Goal: Complete application form

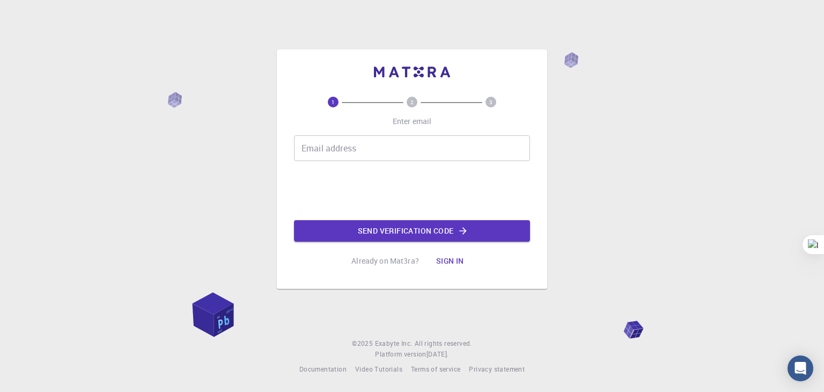
click at [708, 63] on div "1 2 3 Enter email Email address Email address Send verification code Already on…" at bounding box center [412, 196] width 824 height 392
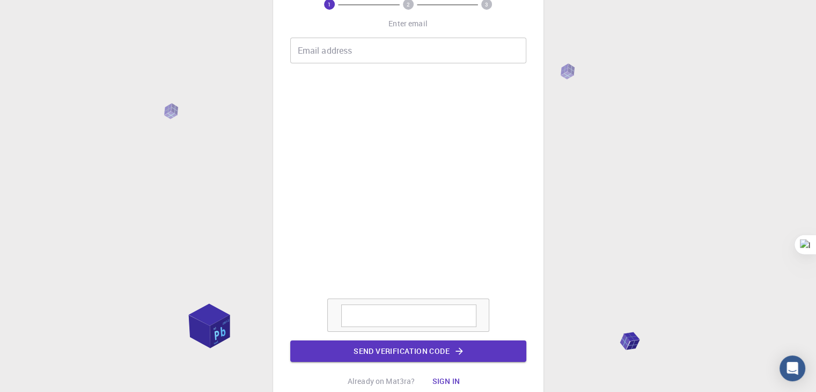
scroll to position [66, 0]
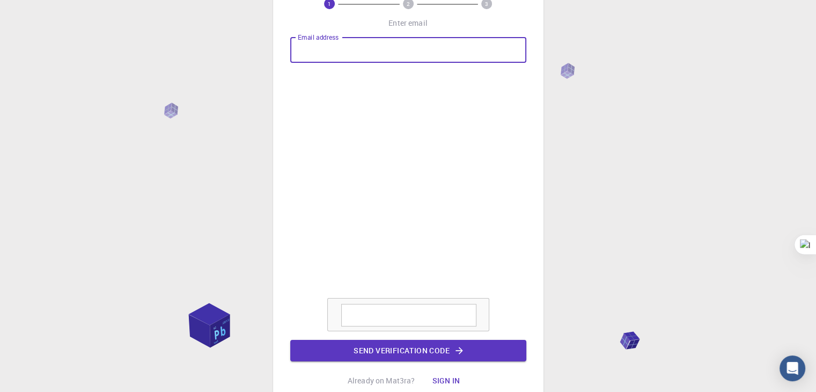
click at [335, 48] on input "Email address" at bounding box center [408, 50] width 236 height 26
type input "[EMAIL_ADDRESS][DOMAIN_NAME]"
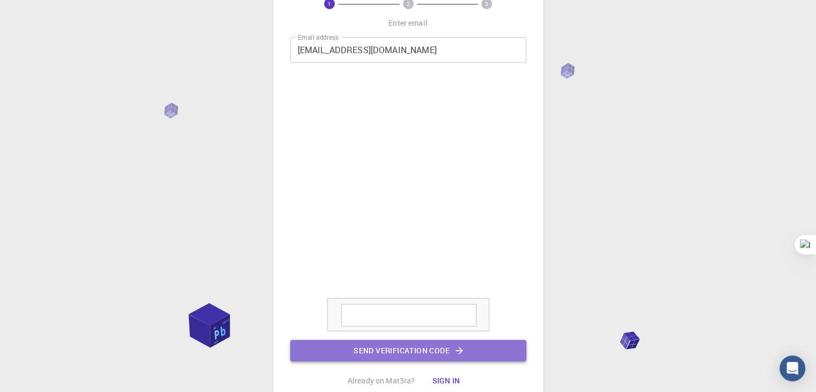
click at [374, 342] on button "Send verification code" at bounding box center [408, 350] width 236 height 21
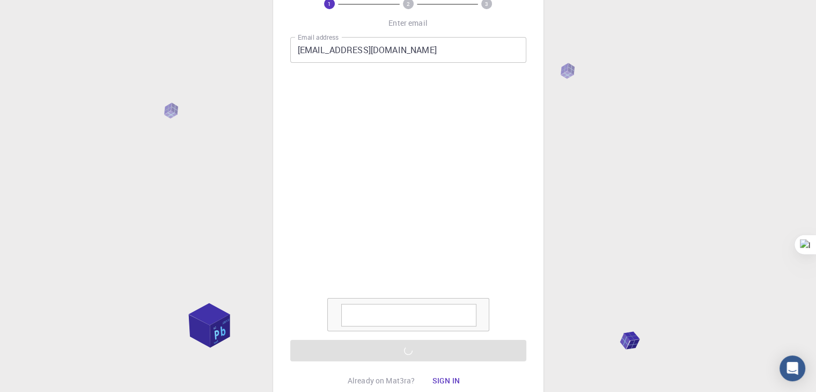
scroll to position [0, 0]
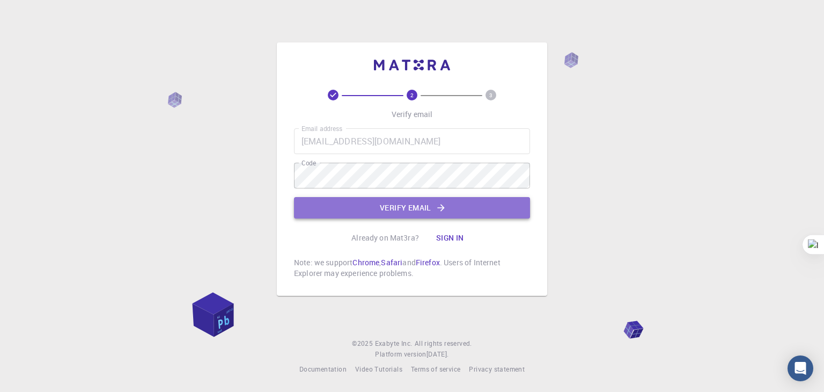
click at [375, 205] on button "Verify email" at bounding box center [412, 207] width 236 height 21
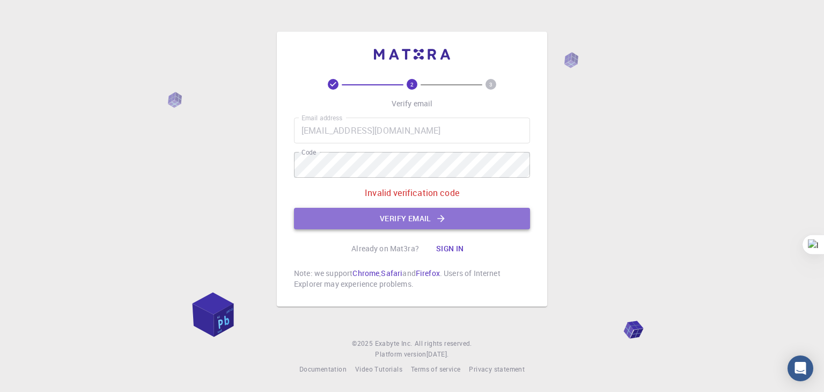
click at [375, 218] on button "Verify email" at bounding box center [412, 218] width 236 height 21
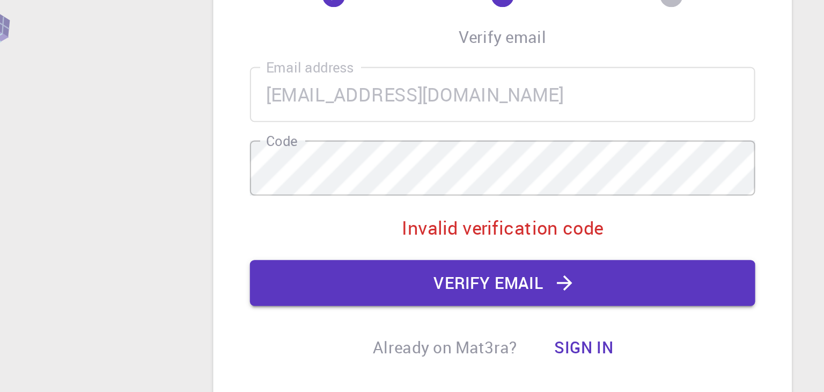
click at [322, 207] on div "Email address [EMAIL_ADDRESS][DOMAIN_NAME] Email address Code Code Invalid veri…" at bounding box center [412, 174] width 236 height 112
click at [326, 215] on button "Verify email" at bounding box center [412, 218] width 236 height 21
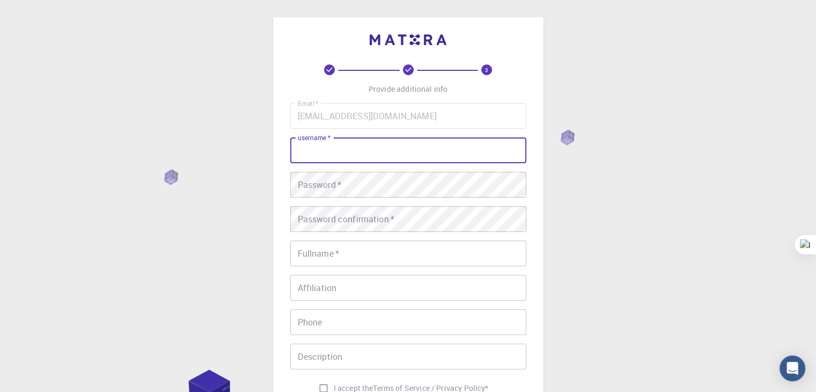
click at [334, 153] on input "username   *" at bounding box center [408, 150] width 236 height 26
type input "[PERSON_NAME]"
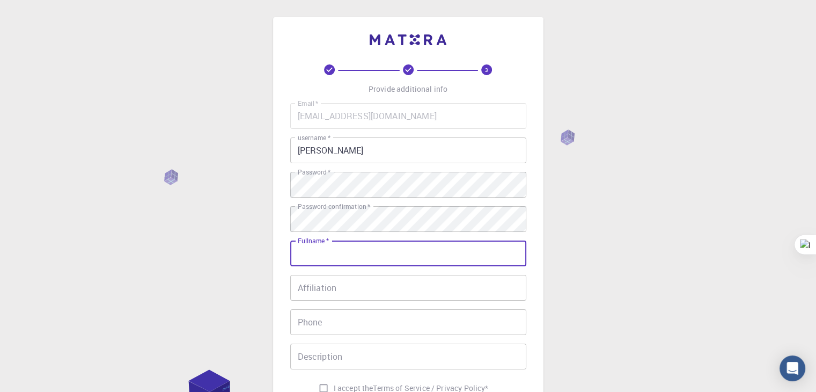
click at [337, 243] on input "Fullname   *" at bounding box center [408, 253] width 236 height 26
type input "[PERSON_NAME]"
type input "07338995840"
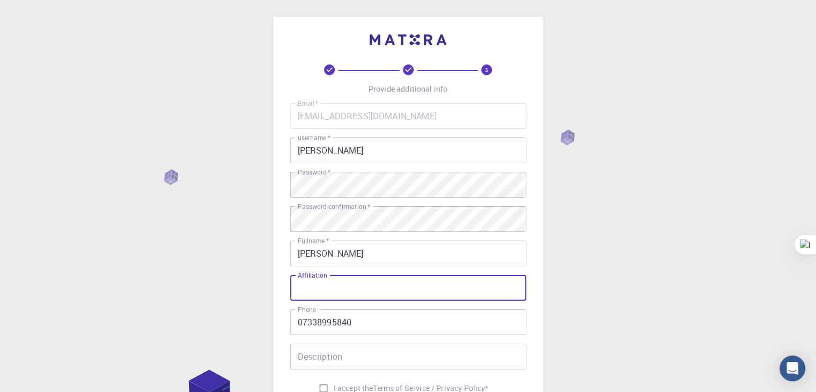
click at [343, 293] on input "Affiliation" at bounding box center [408, 288] width 236 height 26
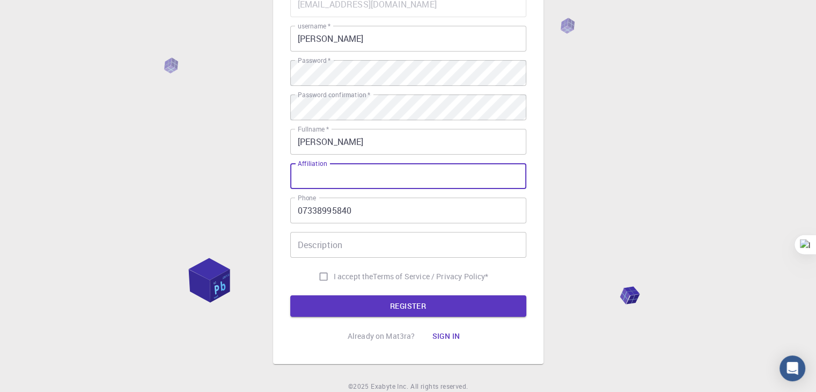
scroll to position [155, 0]
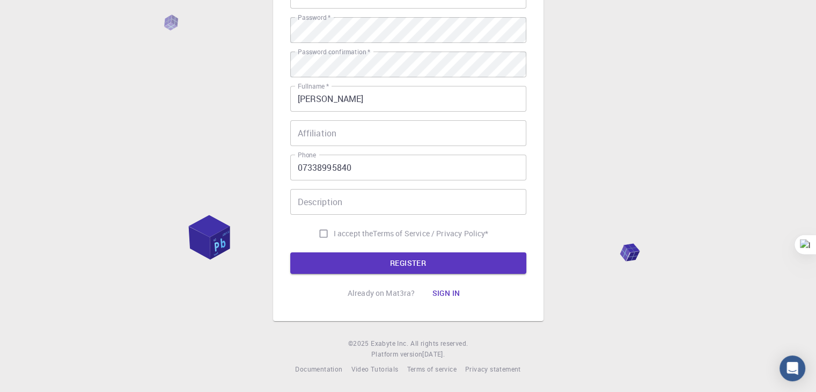
click at [359, 275] on div "3 Provide additional info Email   * [EMAIL_ADDRESS][DOMAIN_NAME] Email   * user…" at bounding box center [408, 107] width 236 height 394
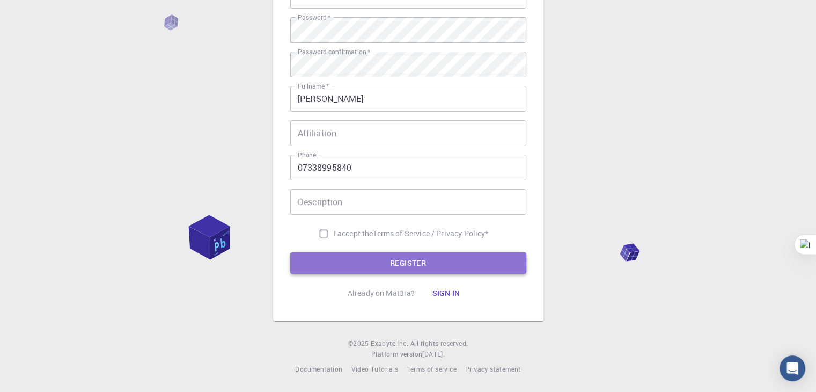
click at [354, 262] on button "REGISTER" at bounding box center [408, 262] width 236 height 21
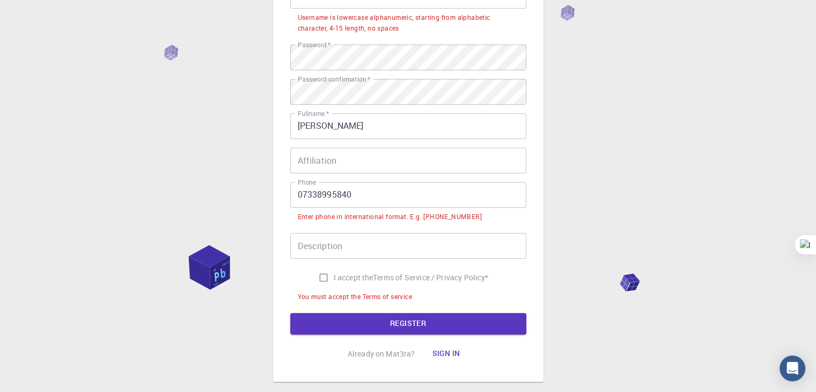
scroll to position [53, 0]
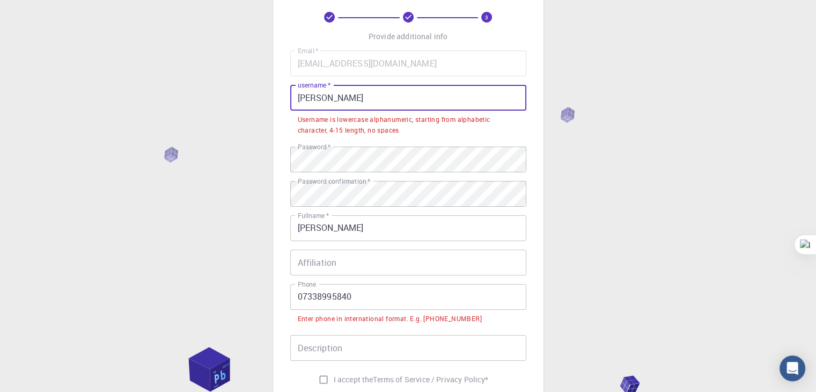
click at [353, 104] on input "[PERSON_NAME]" at bounding box center [408, 98] width 236 height 26
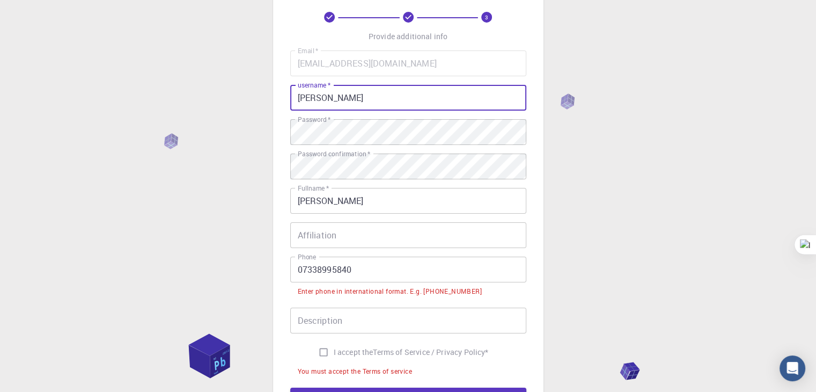
scroll to position [187, 0]
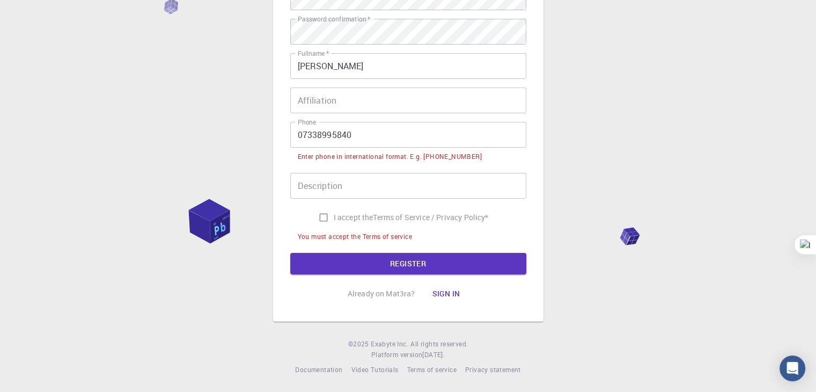
type input "[PERSON_NAME]"
click at [363, 277] on div "3 Provide additional info Email   * [EMAIL_ADDRESS][DOMAIN_NAME] Email   * user…" at bounding box center [408, 90] width 236 height 427
click at [326, 219] on input "I accept the Terms of Service / Privacy Policy *" at bounding box center [323, 217] width 20 height 20
checkbox input "true"
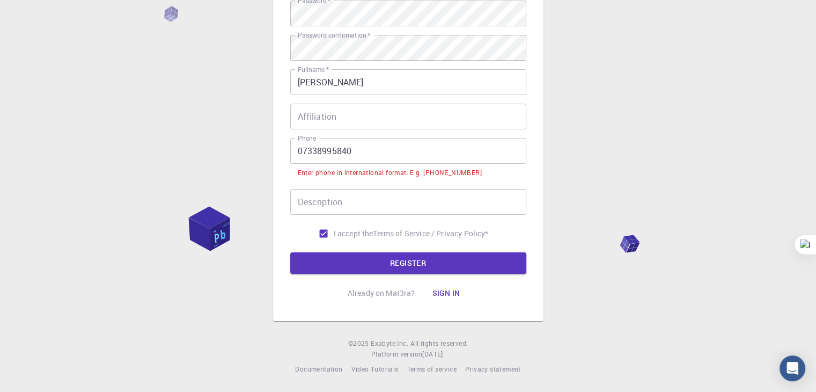
scroll to position [171, 0]
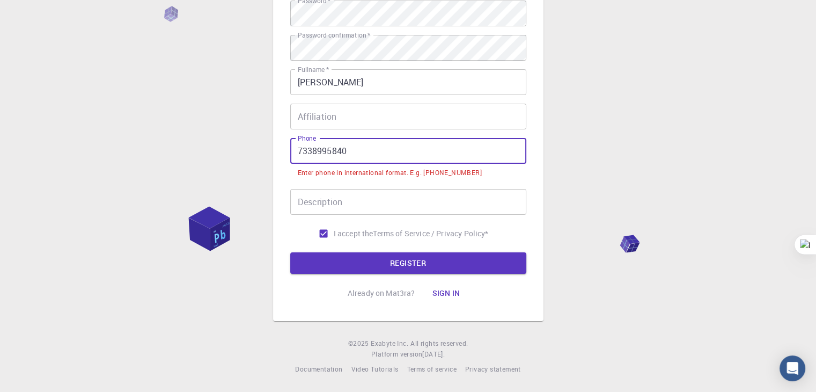
click at [303, 151] on div "Phone [PHONE_NUMBER] Phone" at bounding box center [408, 151] width 236 height 26
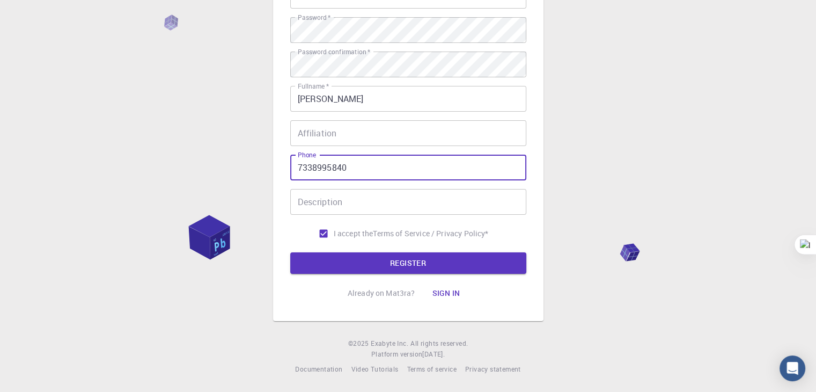
scroll to position [155, 0]
type input "7338995840"
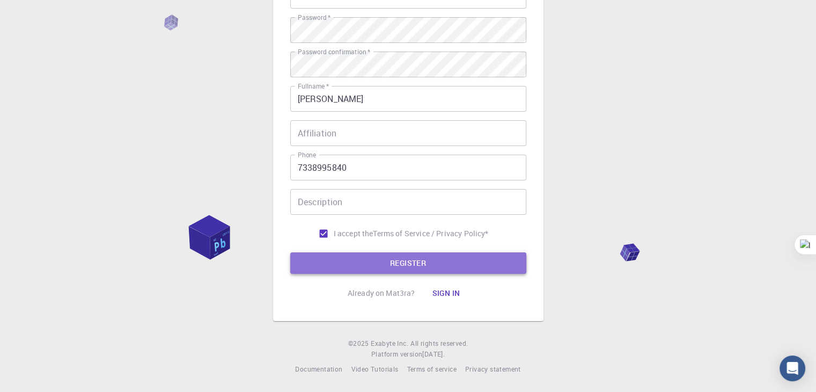
click at [333, 254] on button "REGISTER" at bounding box center [408, 262] width 236 height 21
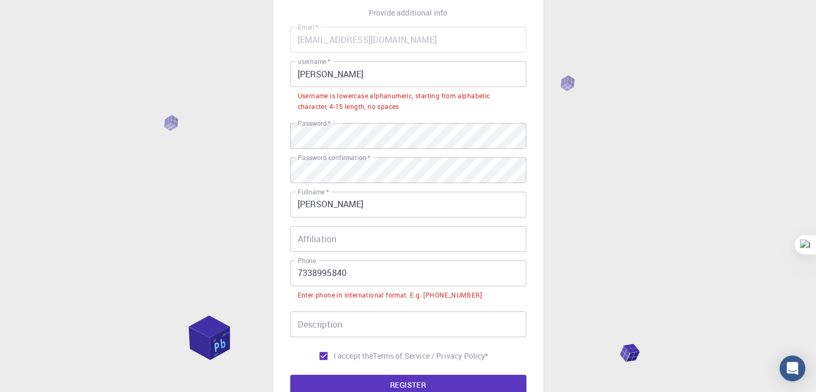
scroll to position [76, 0]
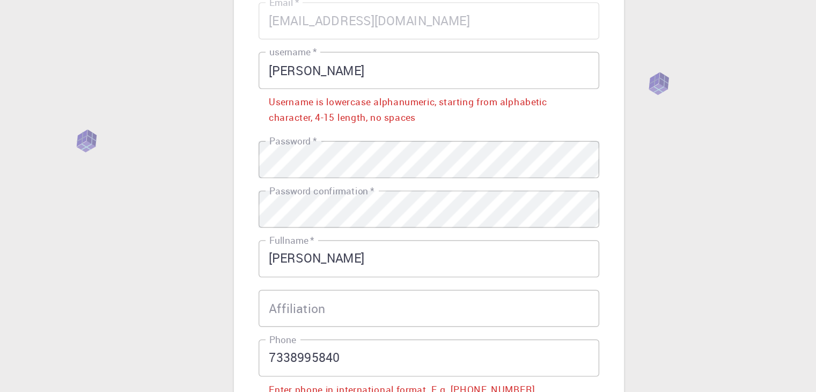
click at [300, 73] on input "[PERSON_NAME]" at bounding box center [408, 74] width 236 height 26
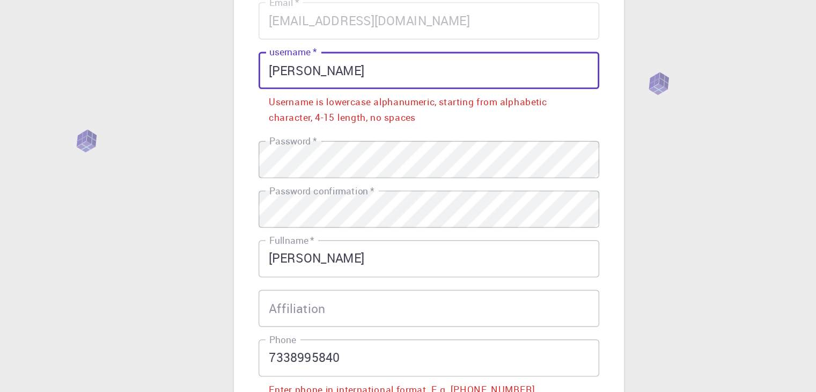
click at [304, 74] on input "[PERSON_NAME]" at bounding box center [408, 74] width 236 height 26
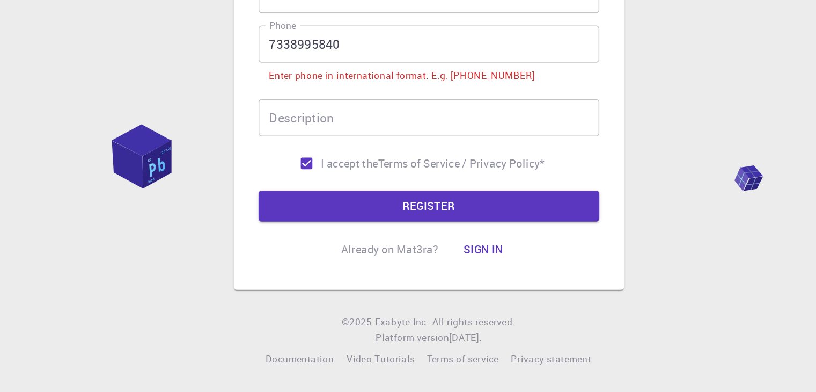
scroll to position [171, 0]
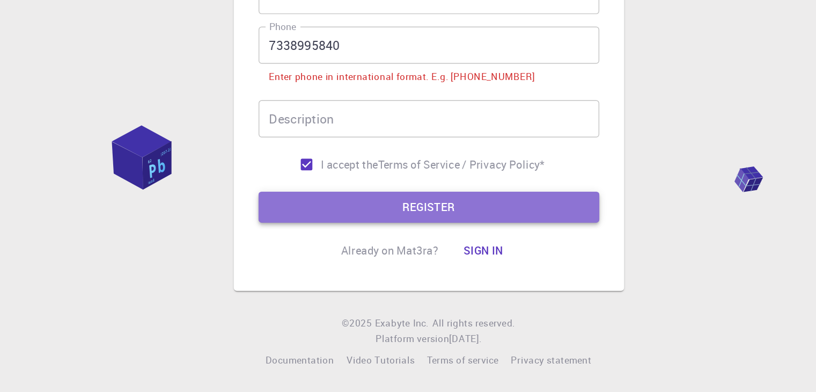
click at [349, 267] on button "REGISTER" at bounding box center [408, 263] width 236 height 21
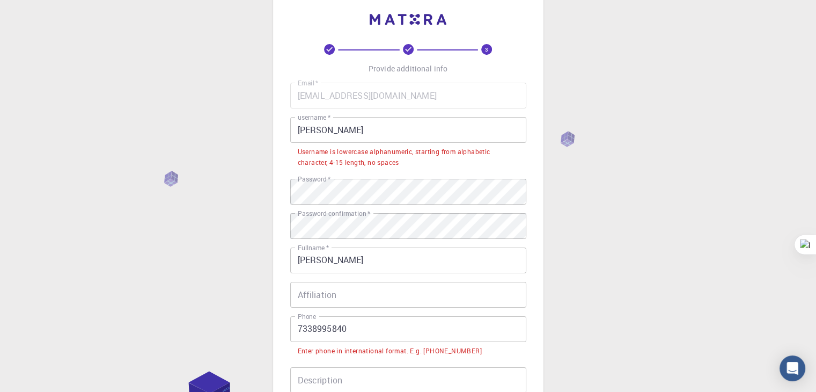
scroll to position [21, 0]
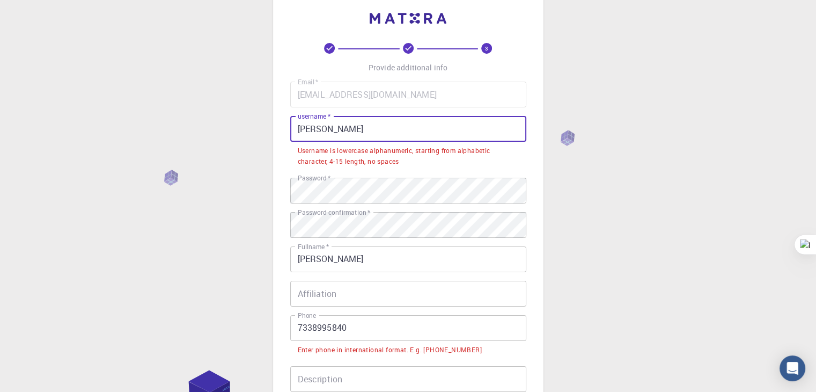
click at [380, 137] on input "[PERSON_NAME]" at bounding box center [408, 129] width 236 height 26
click at [326, 129] on input "[PERSON_NAME]" at bounding box center [408, 129] width 236 height 26
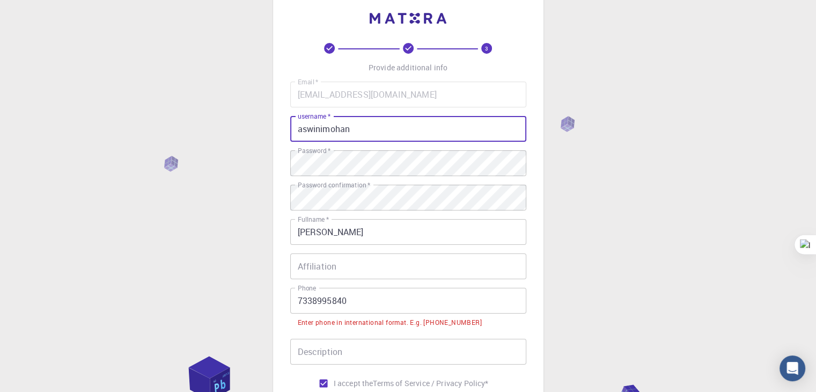
click at [358, 134] on input "aswinimohan" at bounding box center [408, 129] width 236 height 26
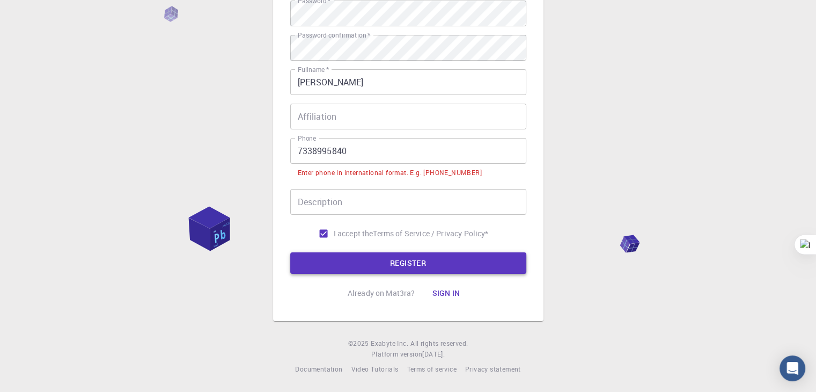
type input "aswinimohan021"
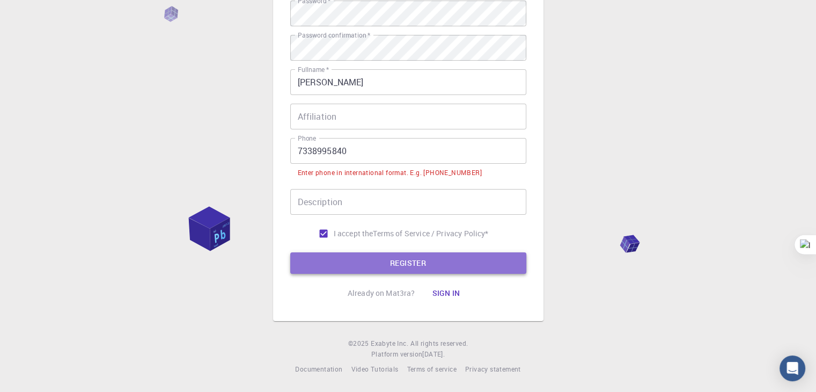
click at [361, 258] on button "REGISTER" at bounding box center [408, 262] width 236 height 21
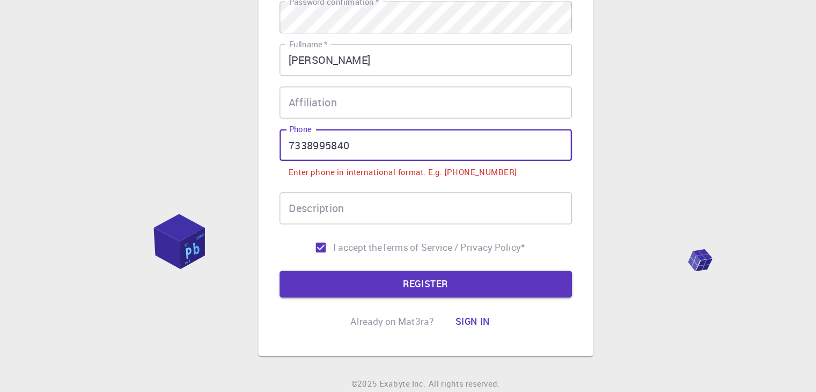
click at [296, 153] on input "7338995840" at bounding box center [408, 151] width 236 height 26
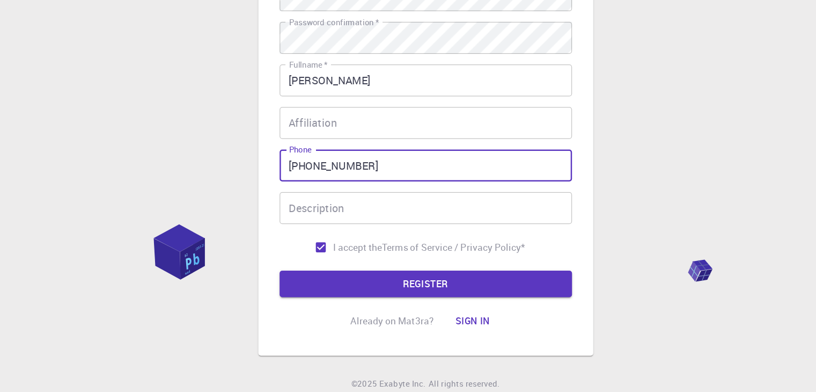
scroll to position [154, 0]
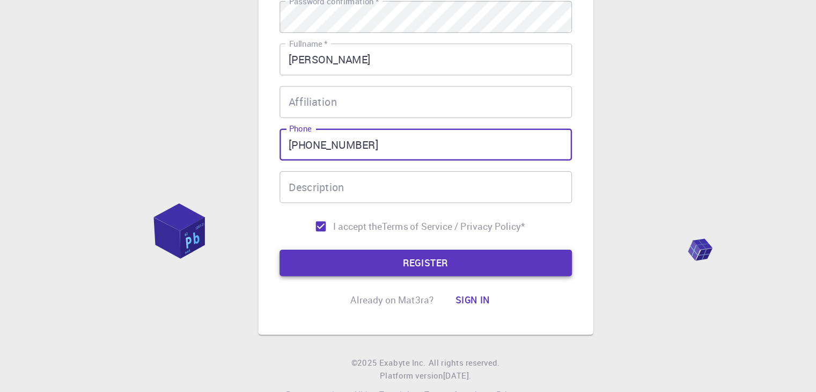
type input "[PHONE_NUMBER]"
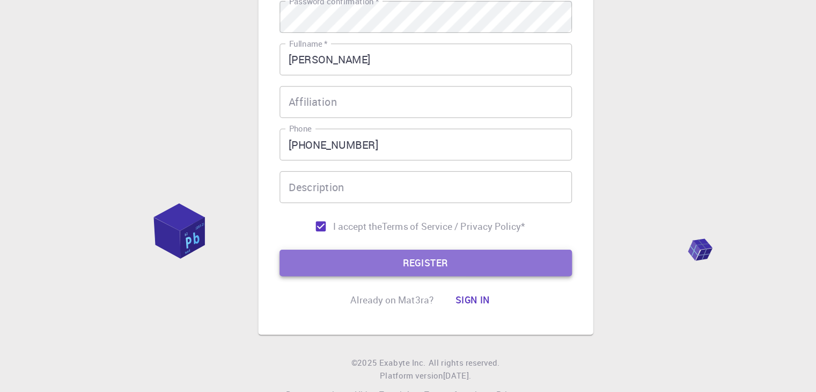
click at [342, 270] on button "REGISTER" at bounding box center [408, 262] width 236 height 21
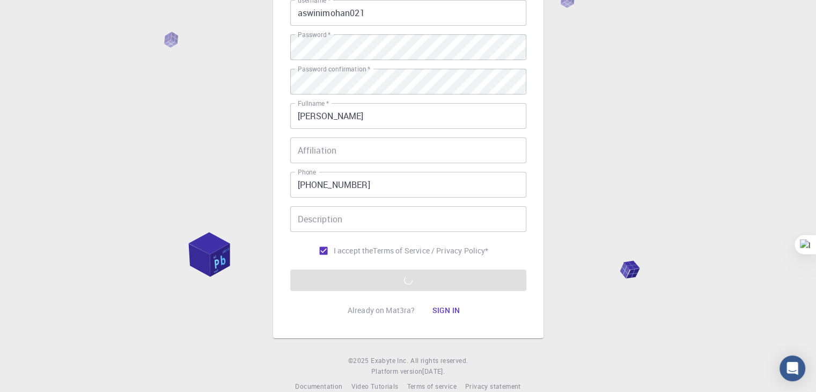
scroll to position [155, 0]
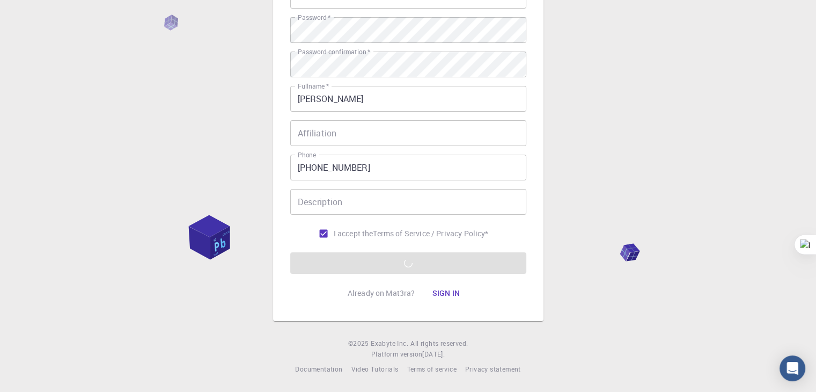
click at [587, 212] on div "3 Provide additional info Email   * [EMAIL_ADDRESS][DOMAIN_NAME] Email   * user…" at bounding box center [408, 118] width 816 height 546
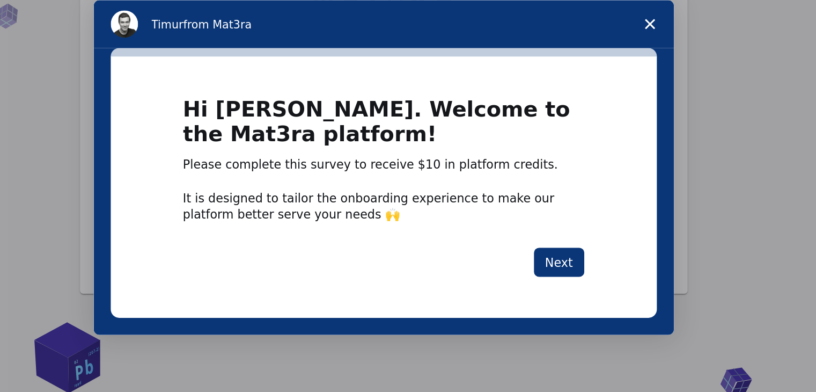
click at [170, 4] on div "Hi [PERSON_NAME]. Welcome to the Mat3ra platform! Please complete this survey t…" at bounding box center [143, 64] width 343 height 164
click at [245, 123] on div "Hi [PERSON_NAME]. Welcome to the Mat3ra platform! Please complete this survey t…" at bounding box center [143, 64] width 343 height 164
click at [246, 120] on button "Next" at bounding box center [254, 111] width 32 height 18
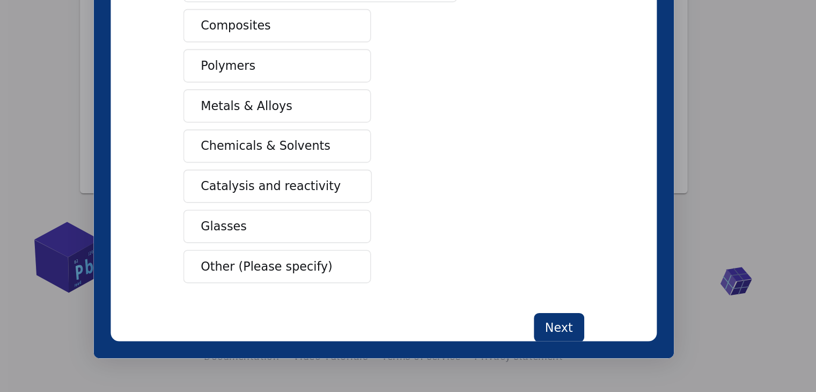
scroll to position [108, 0]
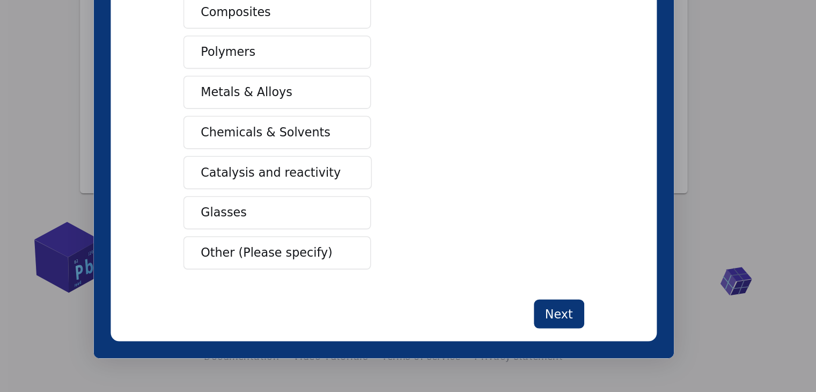
click at [102, 63] on button "Other (Please specify)" at bounding box center [76, 73] width 118 height 21
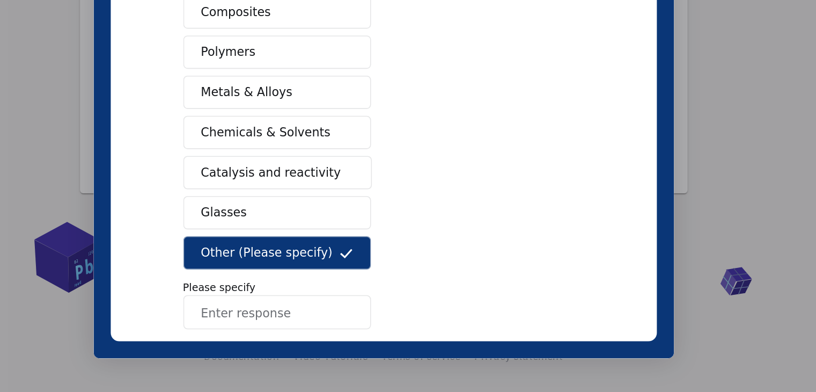
click at [68, 106] on input "Enter response" at bounding box center [76, 110] width 118 height 21
type input "people"
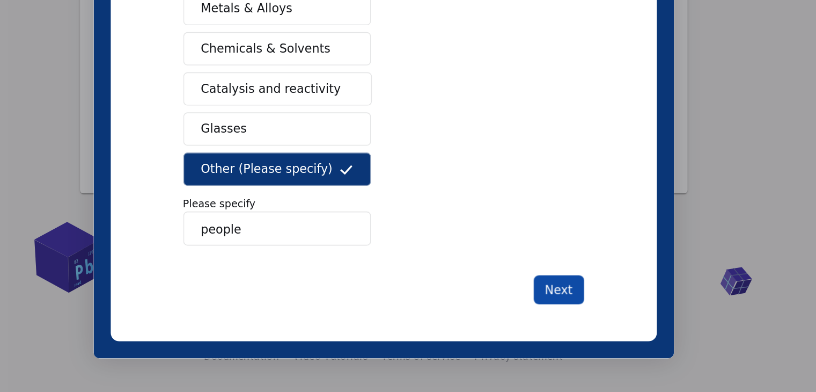
click at [257, 95] on button "Next" at bounding box center [254, 96] width 32 height 18
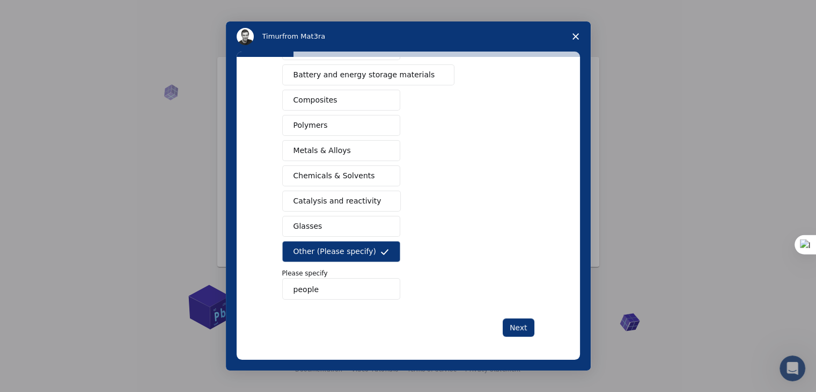
scroll to position [0, 0]
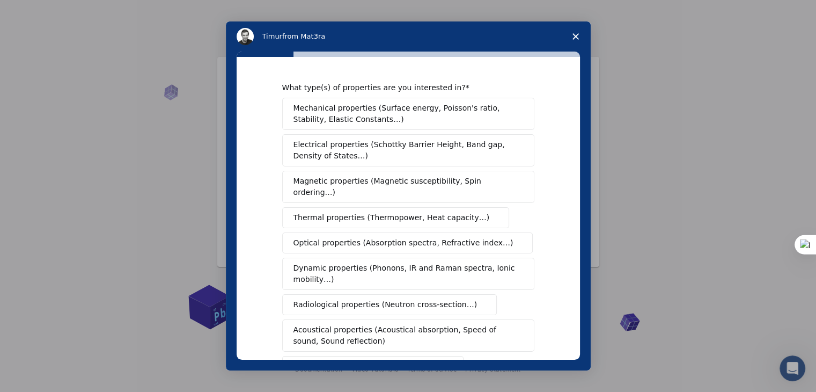
click at [371, 122] on span "Mechanical properties (Surface energy, Poisson's ratio, Stability, Elastic Cons…" at bounding box center [406, 113] width 224 height 23
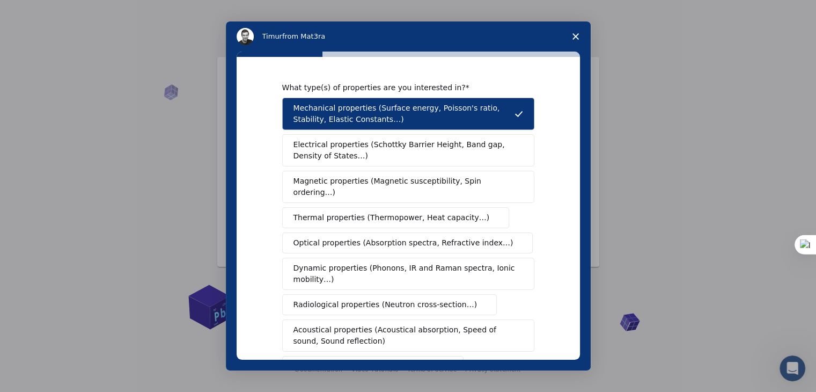
click at [373, 151] on span "Electrical properties (Schottky Barrier Height, Band gap, Density of States…)" at bounding box center [405, 150] width 223 height 23
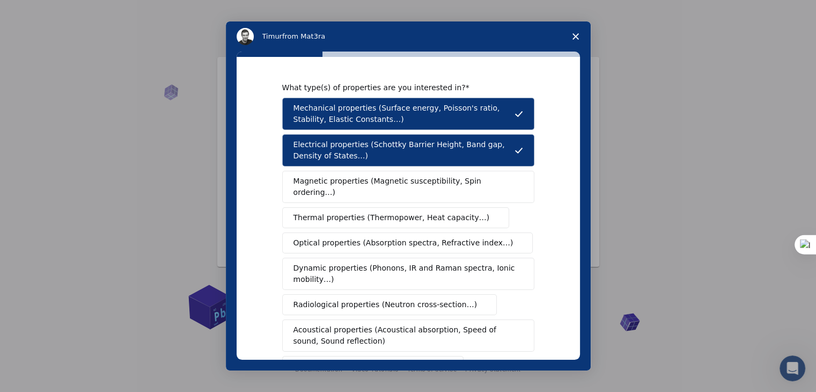
click at [376, 187] on button "Magnetic properties (Magnetic susceptibility, Spin ordering…)" at bounding box center [408, 187] width 252 height 32
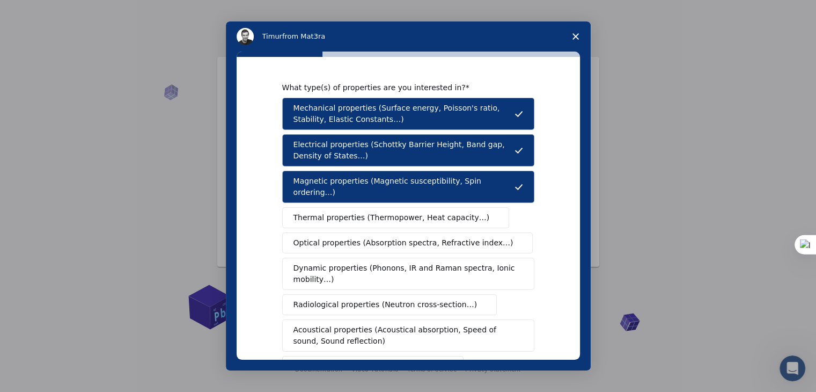
drag, startPoint x: 377, startPoint y: 210, endPoint x: 380, endPoint y: 231, distance: 21.2
click at [380, 231] on div "Mechanical properties (Surface energy, Poisson's ratio, Stability, Elastic Cons…" at bounding box center [408, 256] width 252 height 316
click at [380, 237] on span "Optical properties (Absorption spectra, Refractive index…)" at bounding box center [404, 242] width 220 height 11
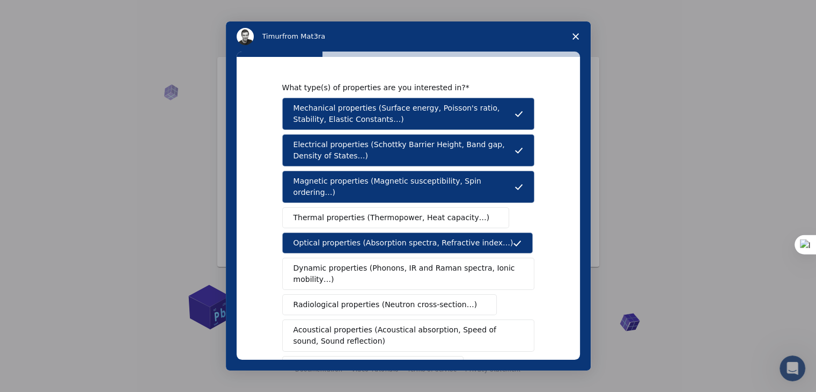
scroll to position [179, 0]
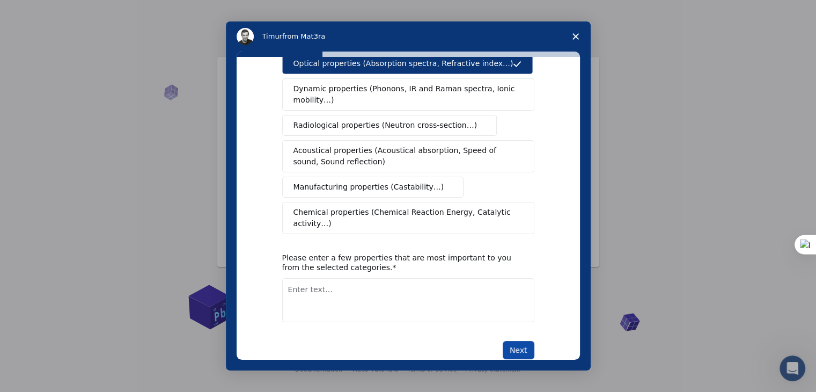
click at [517, 341] on button "Next" at bounding box center [519, 350] width 32 height 18
click at [346, 278] on textarea "Enter text..." at bounding box center [408, 300] width 252 height 44
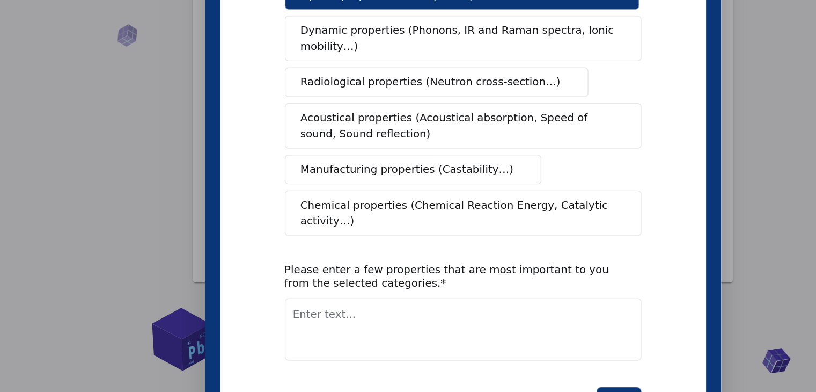
scroll to position [15, 0]
click at [207, 183] on textarea "Enter text..." at bounding box center [293, 205] width 252 height 44
type textarea "w"
type textarea "everything"
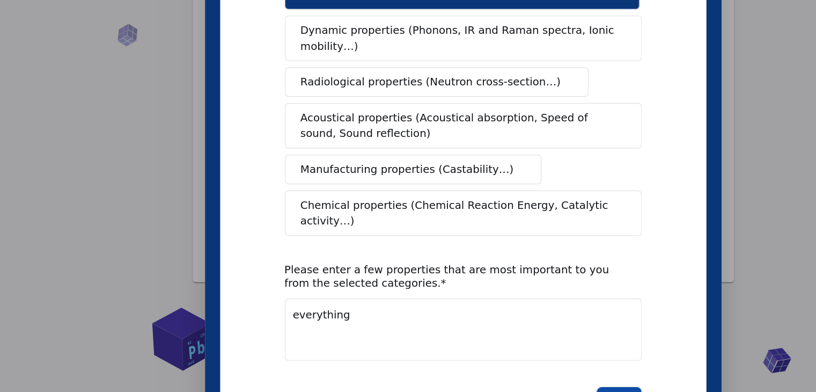
click at [395, 246] on button "Next" at bounding box center [404, 255] width 32 height 18
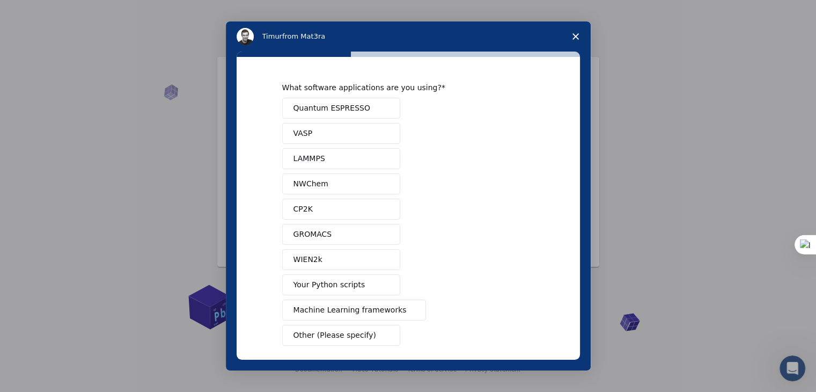
scroll to position [47, 0]
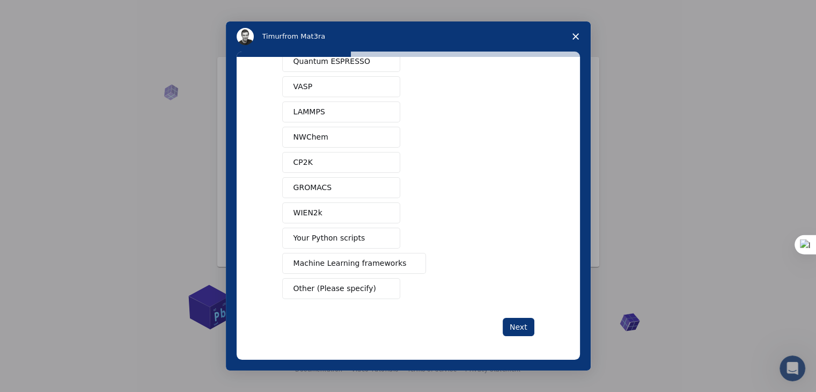
click at [349, 237] on span "Your Python scripts" at bounding box center [330, 237] width 72 height 11
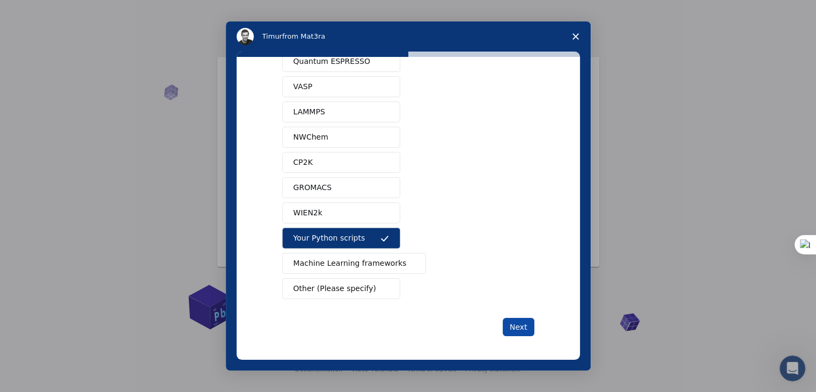
click at [512, 325] on button "Next" at bounding box center [519, 327] width 32 height 18
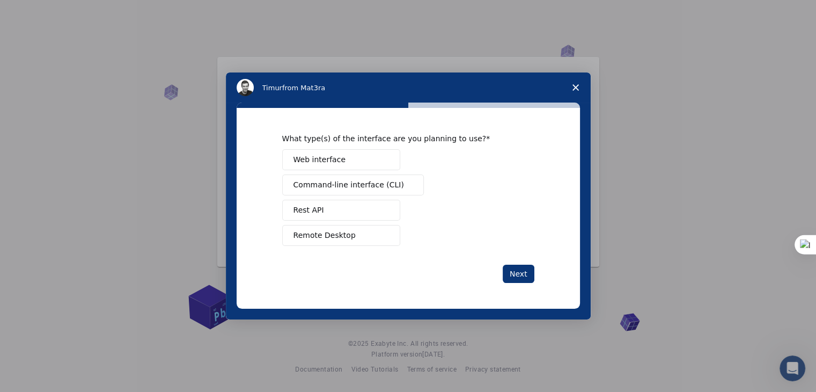
scroll to position [0, 0]
click at [311, 157] on span "Web interface" at bounding box center [320, 159] width 52 height 11
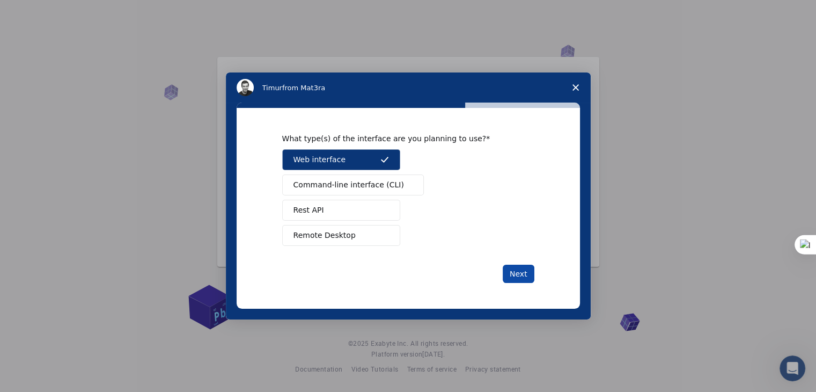
click at [517, 265] on button "Next" at bounding box center [519, 274] width 32 height 18
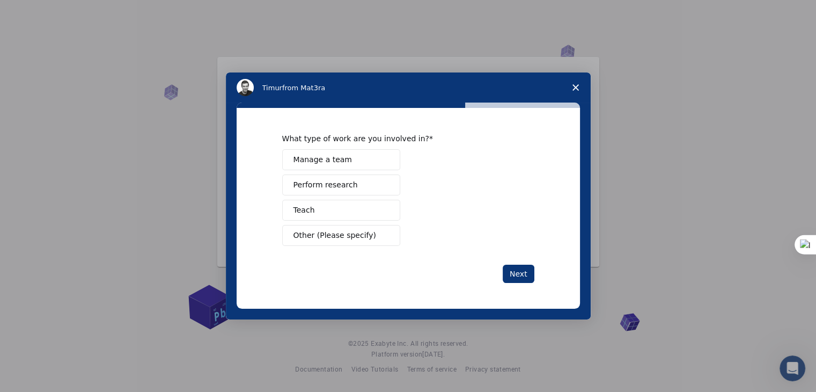
click at [324, 185] on span "Perform research" at bounding box center [326, 184] width 64 height 11
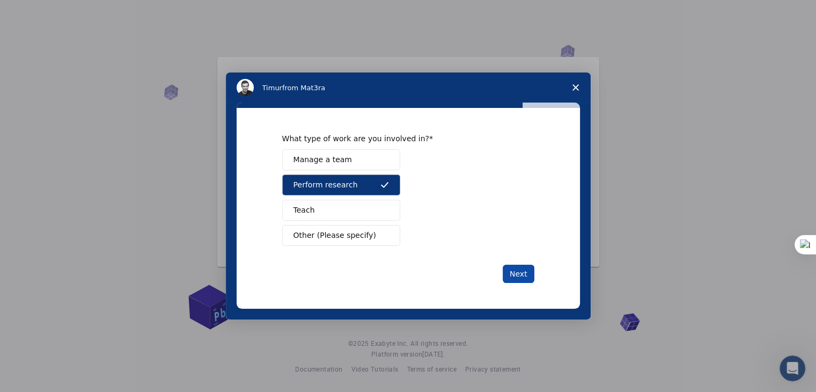
click at [516, 271] on button "Next" at bounding box center [519, 274] width 32 height 18
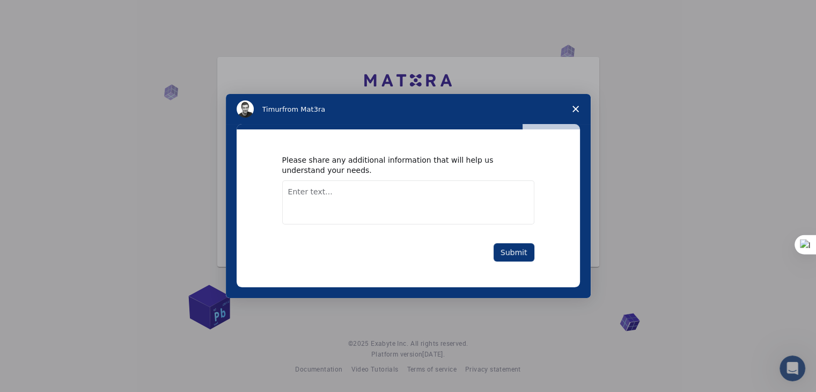
click at [384, 213] on textarea "Enter text..." at bounding box center [408, 202] width 252 height 44
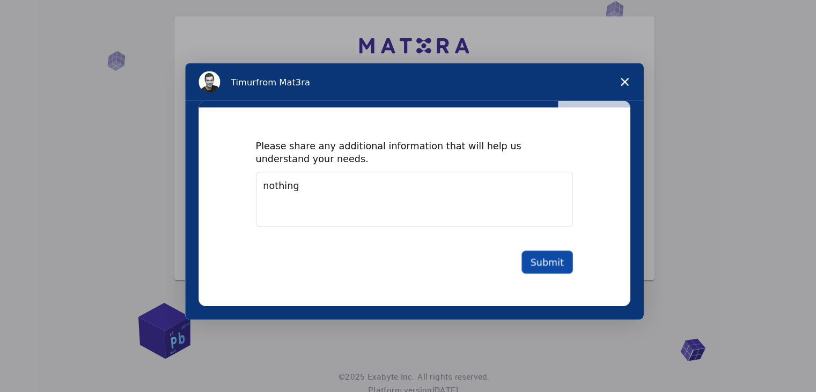
type textarea "nothing"
click at [415, 197] on button "Submit" at bounding box center [415, 197] width 41 height 18
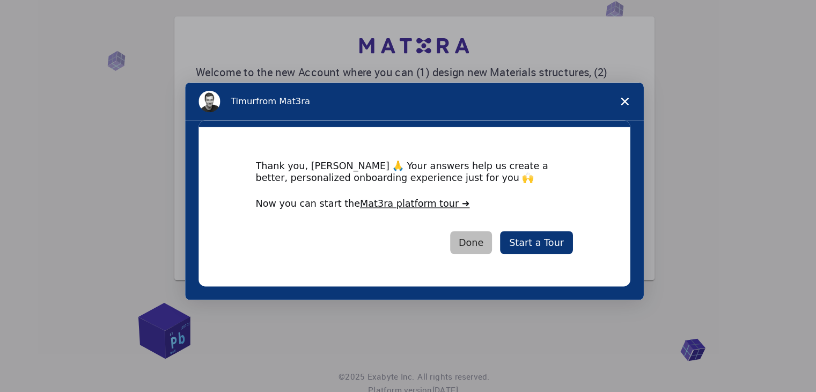
click at [357, 184] on button "Done" at bounding box center [355, 182] width 34 height 18
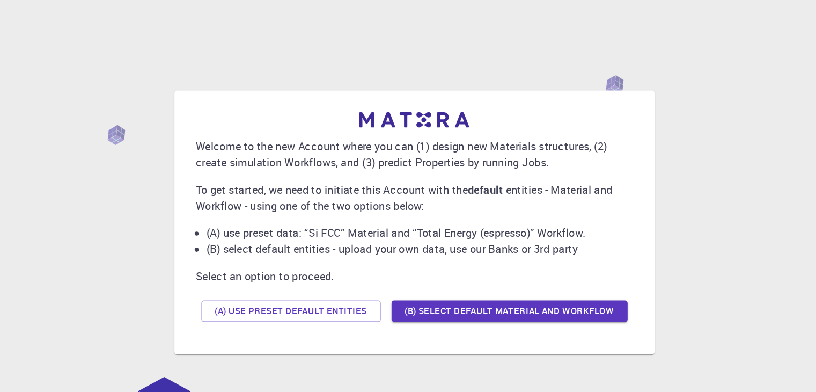
click at [456, 234] on div "(A) Use preset default entities (B) Select default material and workflow" at bounding box center [408, 247] width 348 height 26
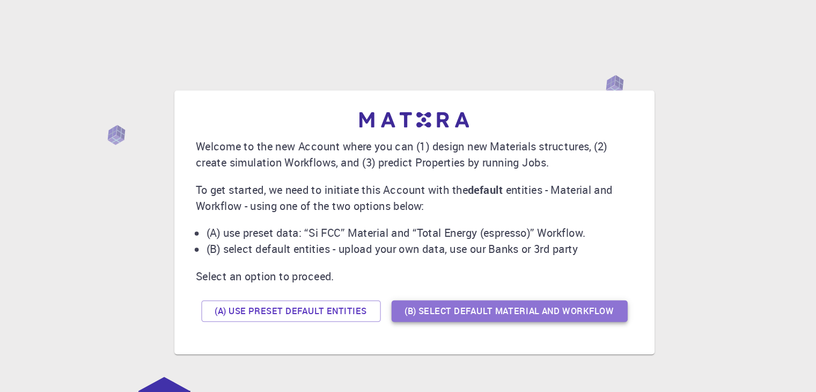
click at [462, 245] on button "(B) Select default material and workflow" at bounding box center [484, 247] width 188 height 17
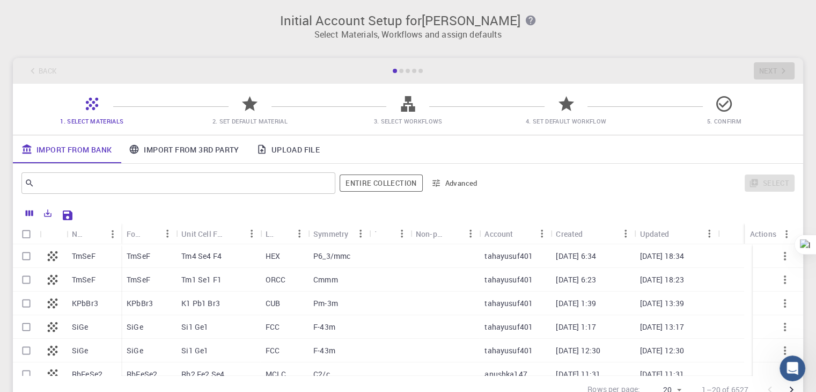
scroll to position [1, 0]
